Goal: Information Seeking & Learning: Understand process/instructions

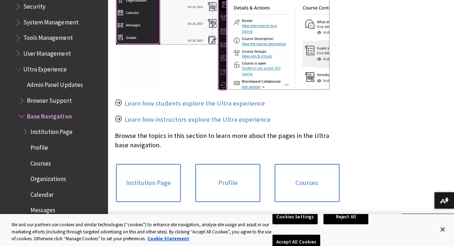
scroll to position [406, 0]
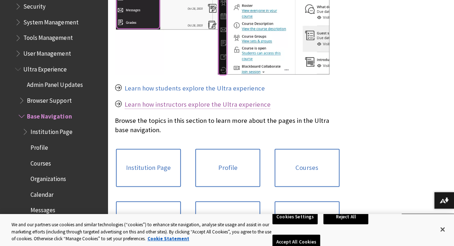
click at [218, 102] on link "Learn how instructors explore the Ultra experience" at bounding box center [198, 104] width 146 height 9
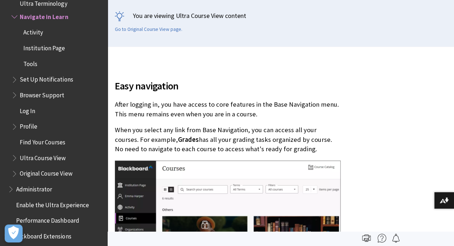
scroll to position [240, 0]
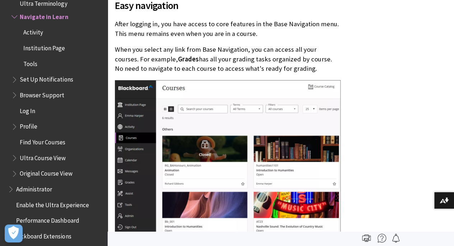
drag, startPoint x: 116, startPoint y: 48, endPoint x: 298, endPoint y: 71, distance: 183.8
click at [298, 71] on p "When you select any link from Base Navigation, you can access all your courses.…" at bounding box center [228, 59] width 226 height 28
copy p "When you select any link from Base Navigation, you can access all your courses.…"
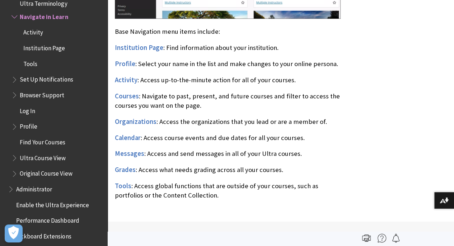
scroll to position [478, 0]
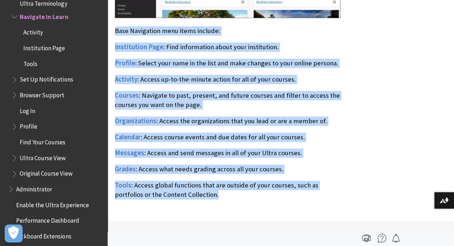
drag, startPoint x: 116, startPoint y: 30, endPoint x: 232, endPoint y: 196, distance: 202.9
copy div "Base Navigation menu items include: Institution Page : Find information about y…"
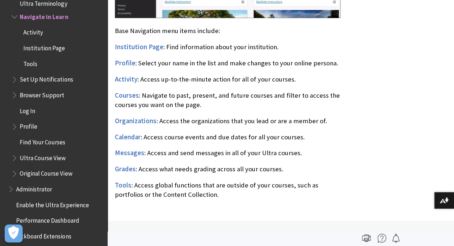
click at [153, 46] on span "Institution Page" at bounding box center [139, 47] width 48 height 8
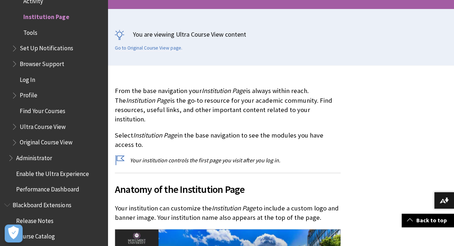
scroll to position [141, 0]
